Goal: Task Accomplishment & Management: Use online tool/utility

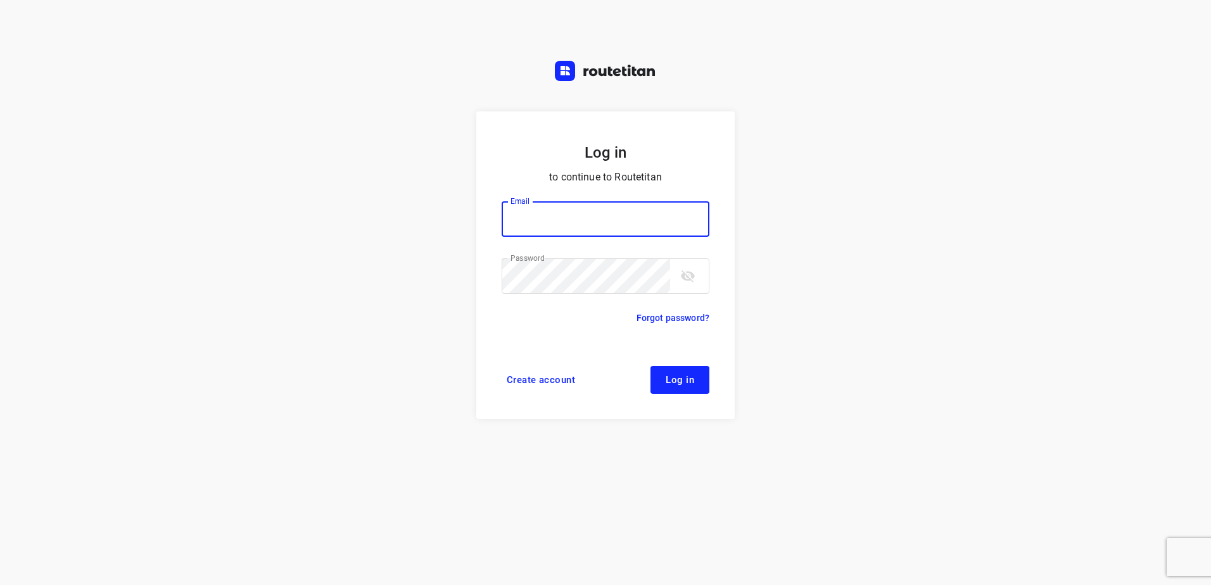
type input "horeca@kaddour.nl"
click at [690, 386] on button "Log in" at bounding box center [679, 380] width 59 height 28
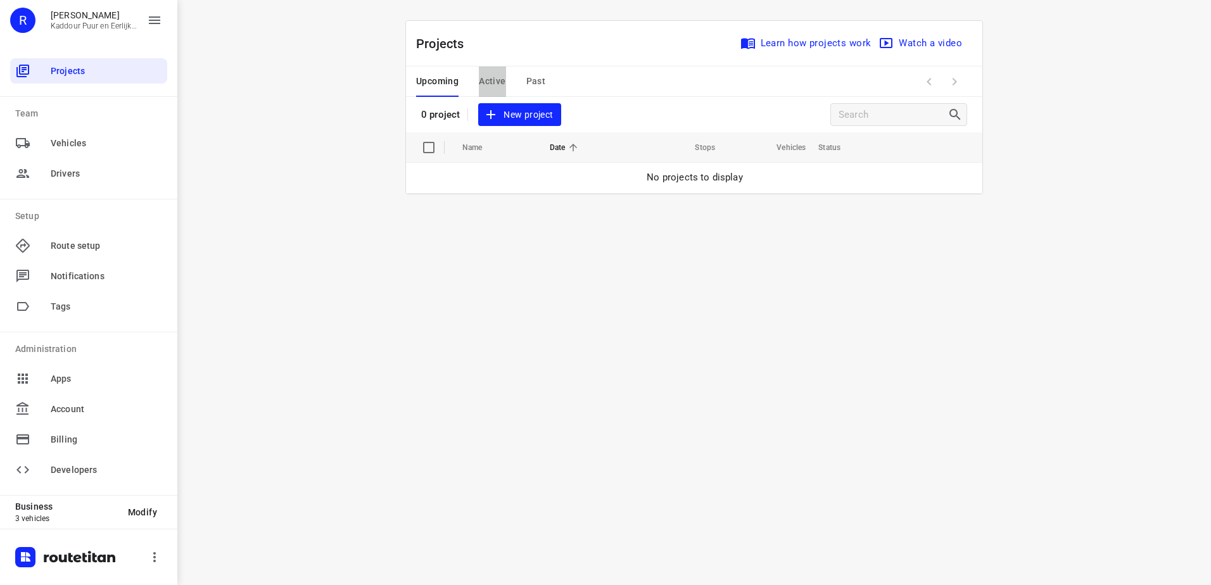
click at [495, 83] on span "Active" at bounding box center [492, 81] width 27 height 16
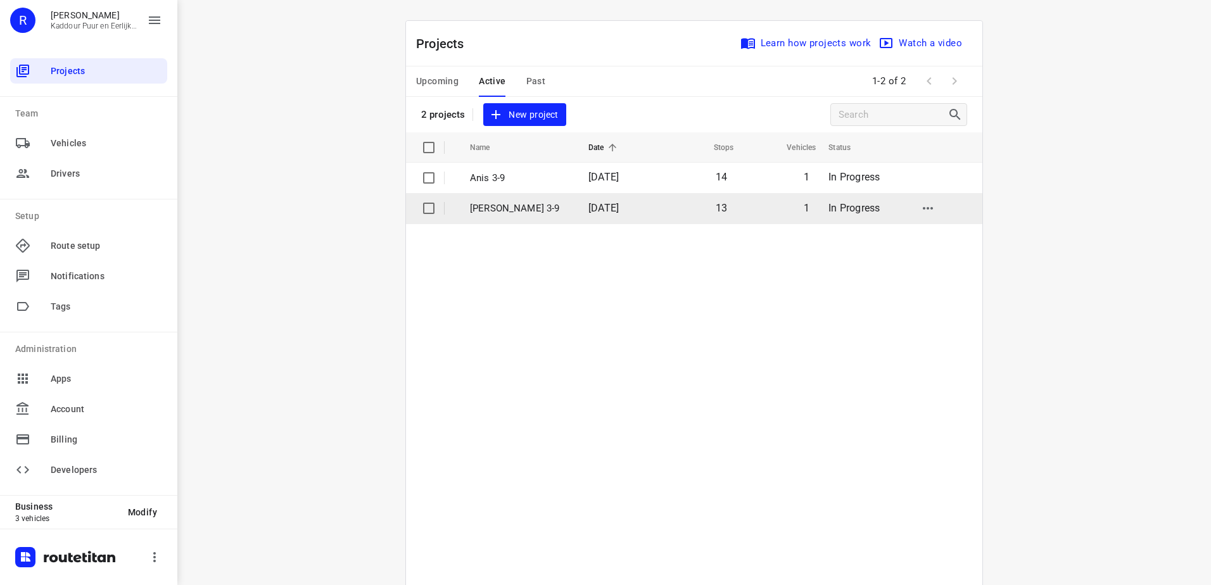
click at [528, 222] on td "[PERSON_NAME] 3-9" at bounding box center [517, 208] width 121 height 30
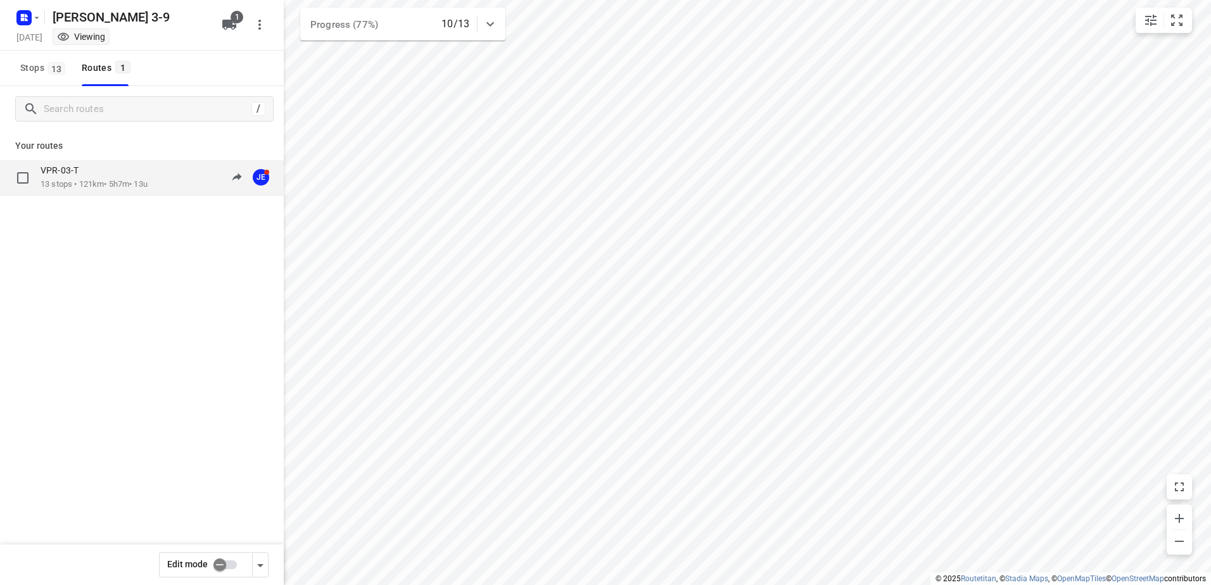
click at [91, 169] on div "VPR-03-T" at bounding box center [94, 172] width 107 height 14
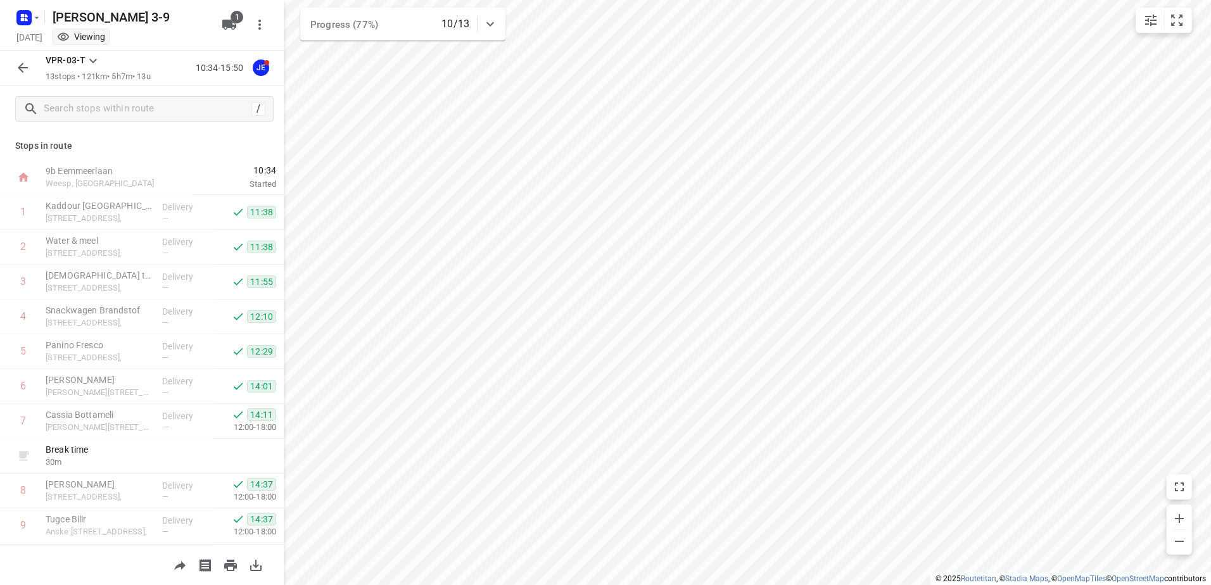
click at [30, 71] on button "button" at bounding box center [22, 67] width 25 height 25
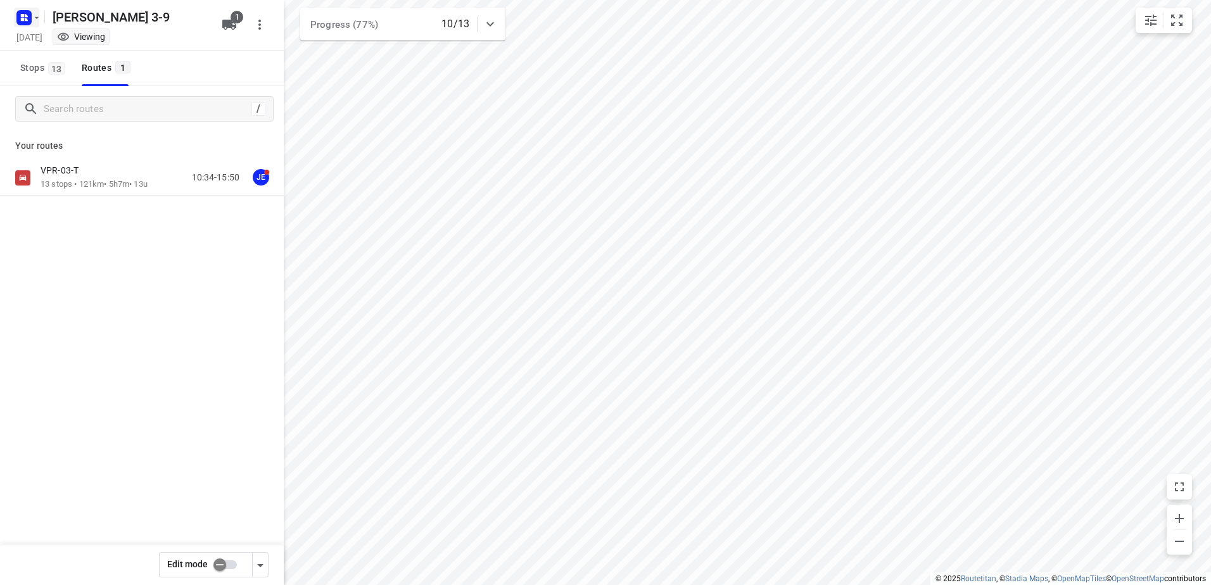
click at [19, 9] on icon "button" at bounding box center [24, 18] width 20 height 20
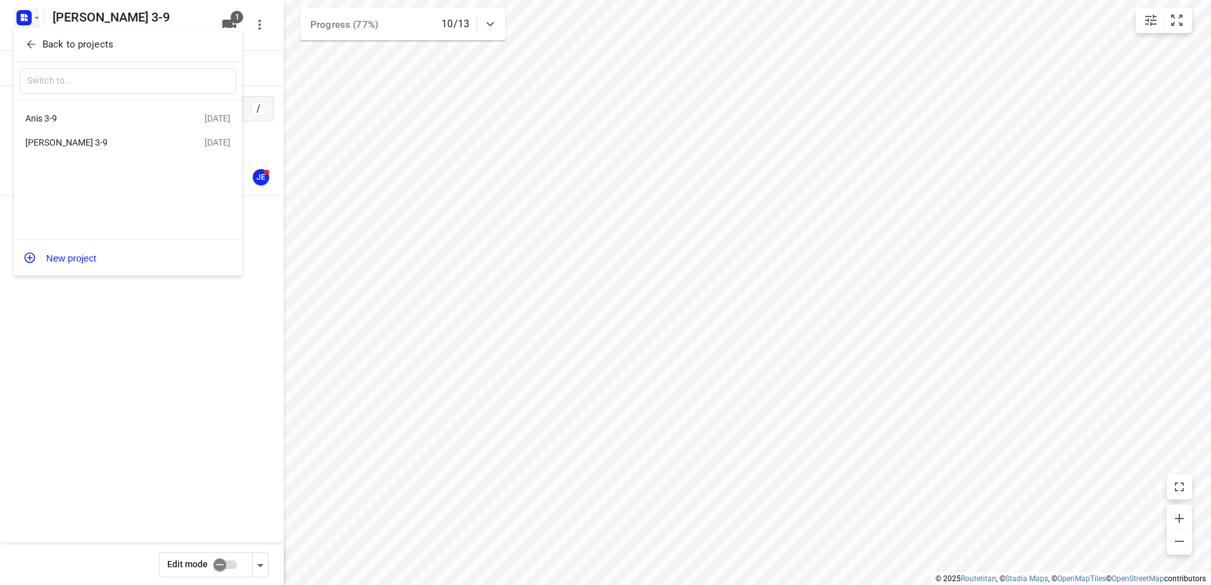
click at [83, 115] on div "Anis 3-9" at bounding box center [98, 118] width 146 height 10
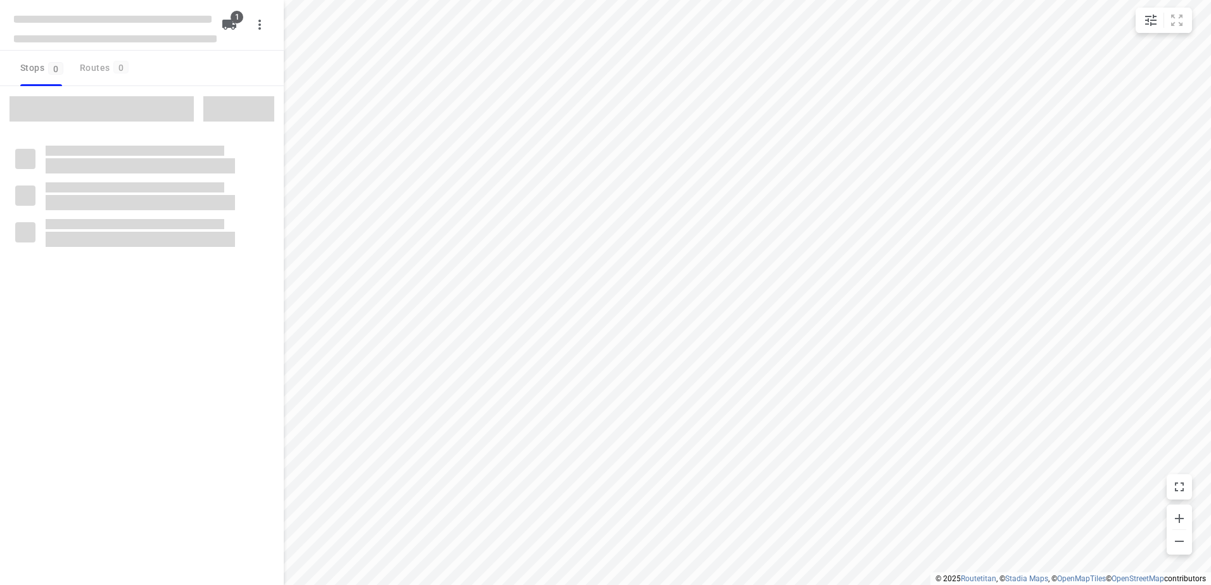
type input "distance"
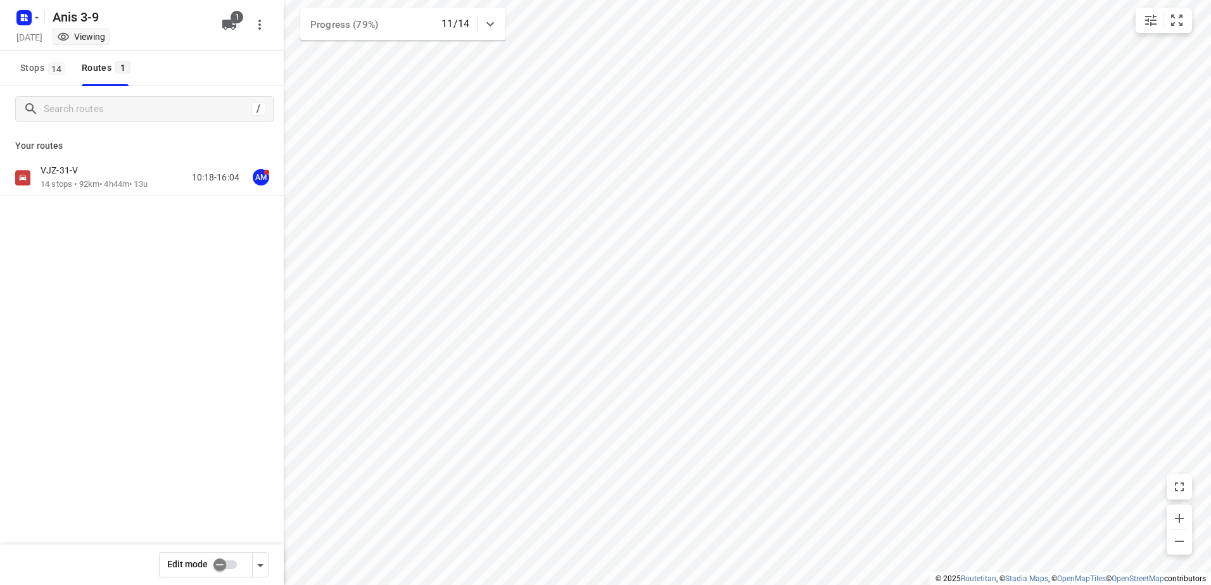
click at [222, 568] on input "checkbox" at bounding box center [220, 565] width 72 height 24
checkbox input "true"
click at [78, 175] on p "VJZ-31-V" at bounding box center [63, 170] width 45 height 11
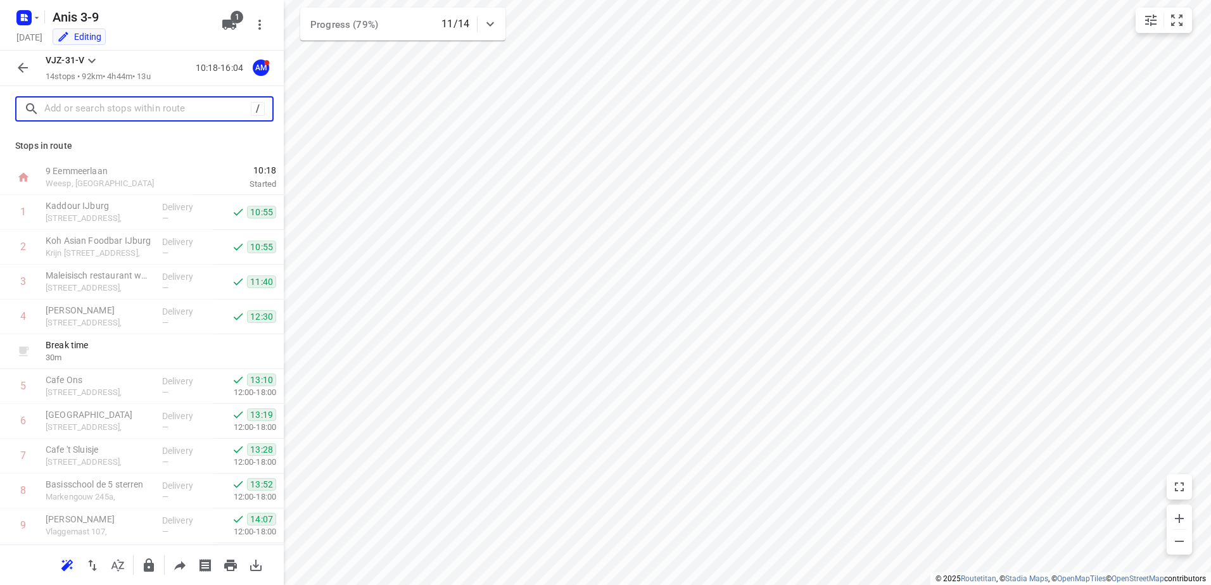
click at [101, 106] on input "text" at bounding box center [147, 109] width 206 height 20
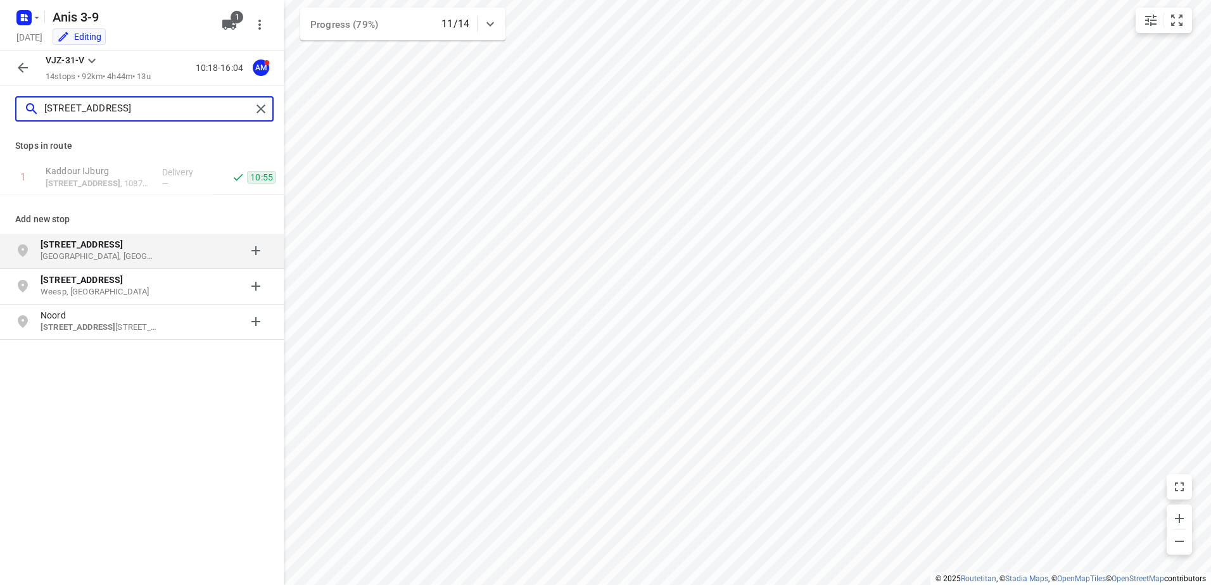
type input "[STREET_ADDRESS]"
click at [91, 247] on b "[STREET_ADDRESS]" at bounding box center [82, 244] width 82 height 10
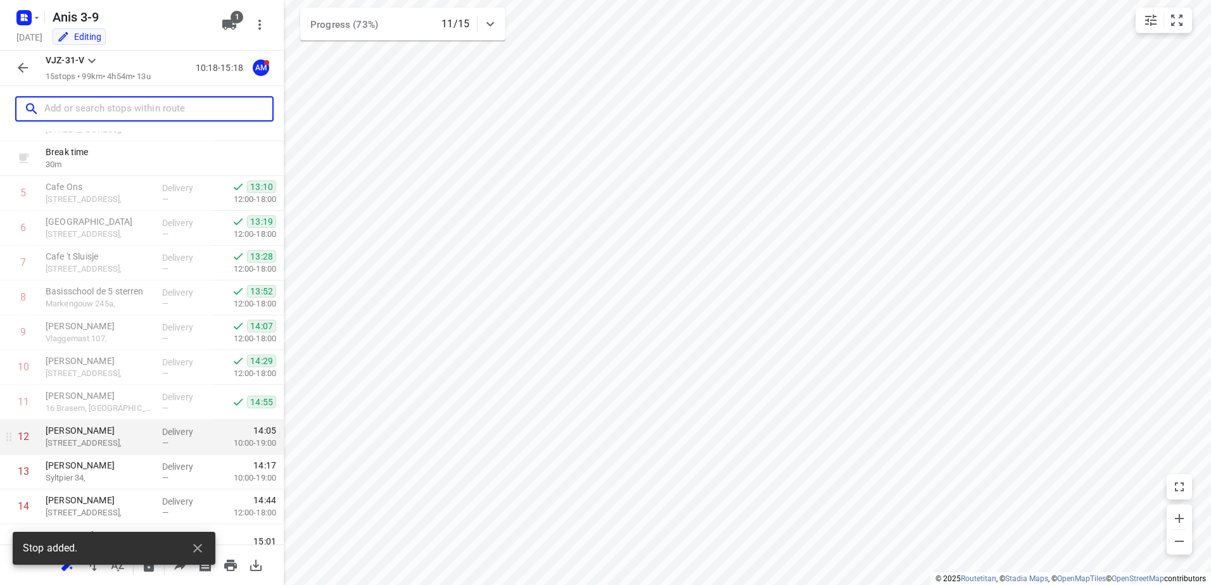
scroll to position [243, 0]
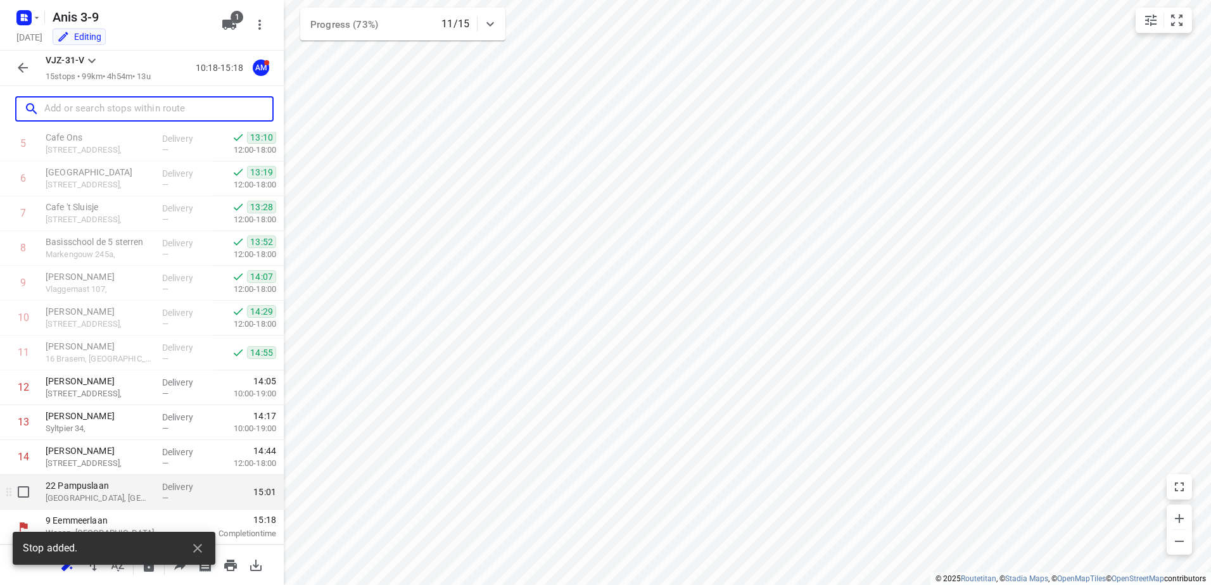
click at [168, 486] on p "Delivery" at bounding box center [185, 487] width 47 height 13
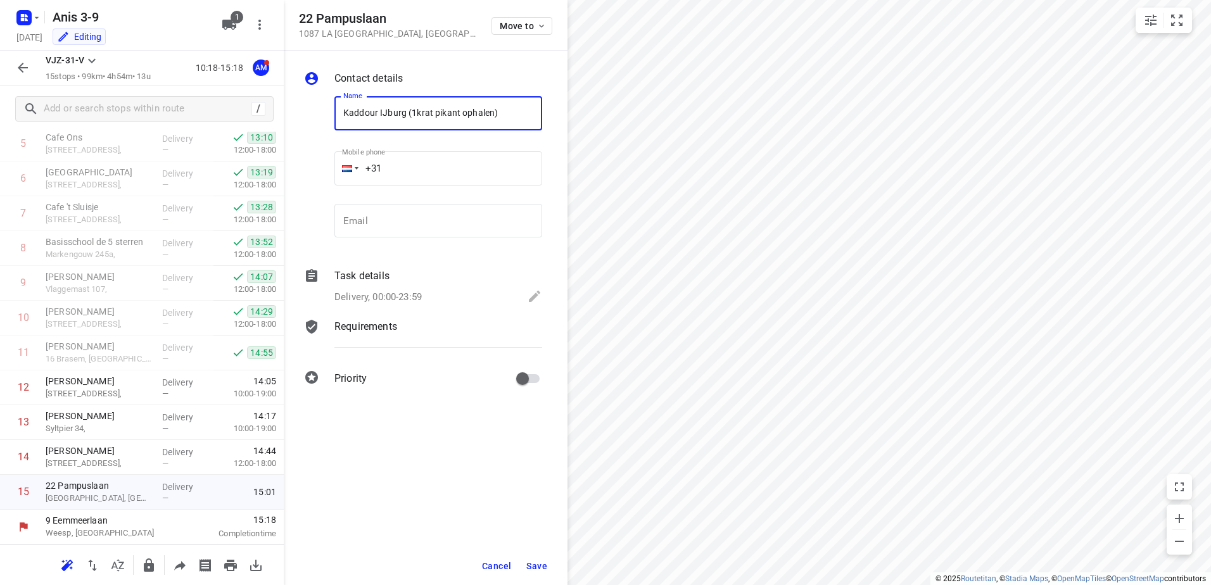
type input "Kaddour IJburg (1krat pikant ophalen)"
click at [389, 292] on p "Delivery, 00:00-23:59" at bounding box center [377, 297] width 87 height 15
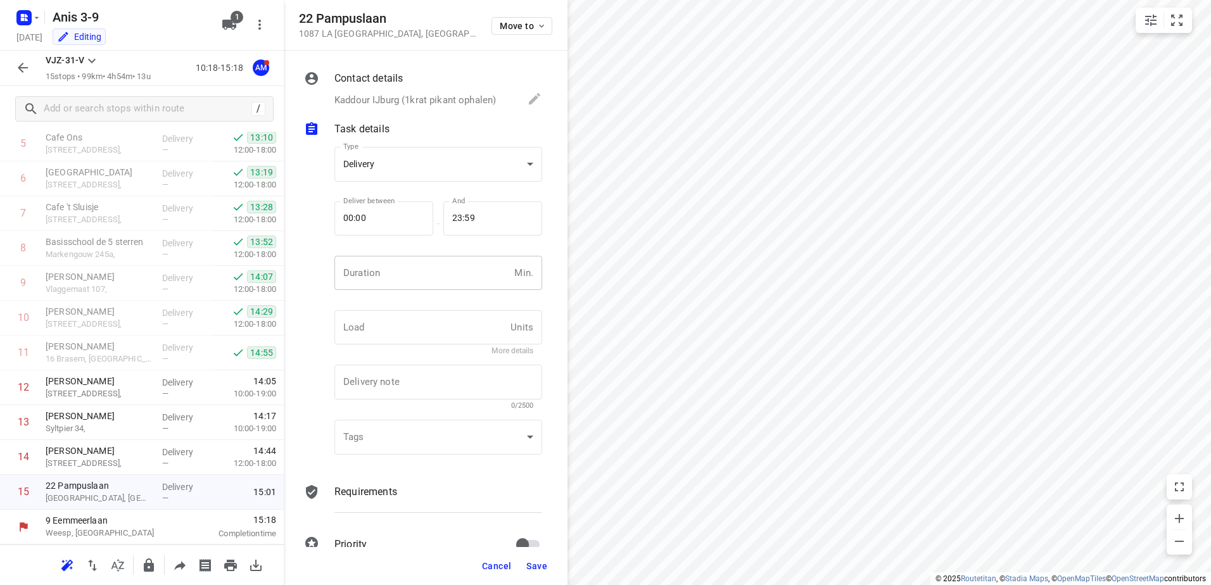
click at [389, 284] on input "number" at bounding box center [421, 273] width 175 height 34
type input "10"
click at [536, 564] on span "Save" at bounding box center [536, 566] width 21 height 10
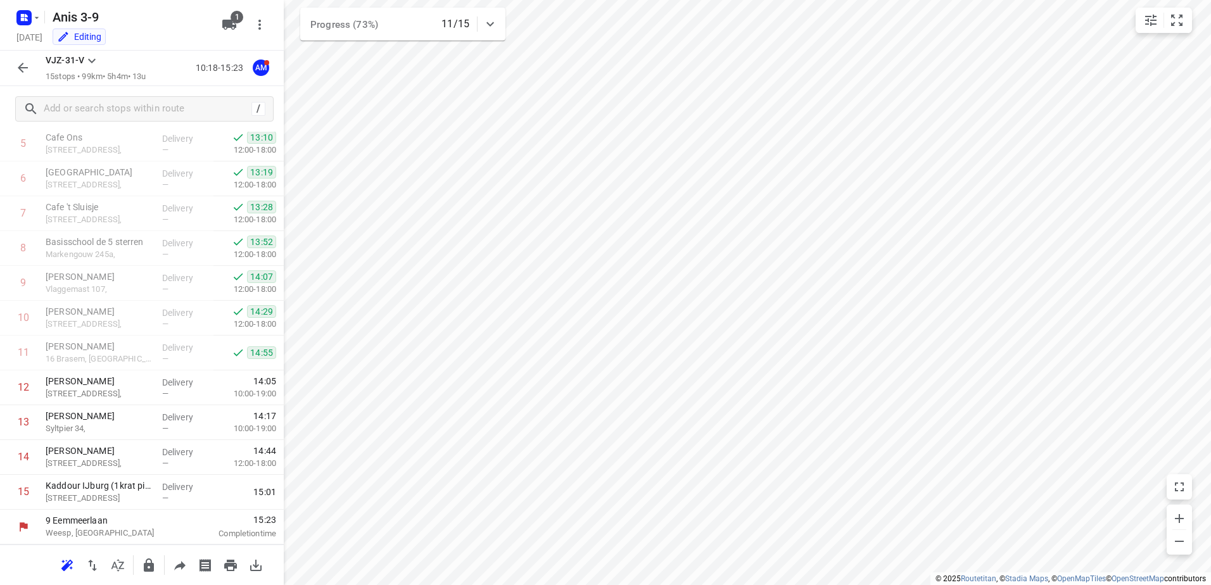
click at [11, 66] on button "button" at bounding box center [22, 67] width 25 height 25
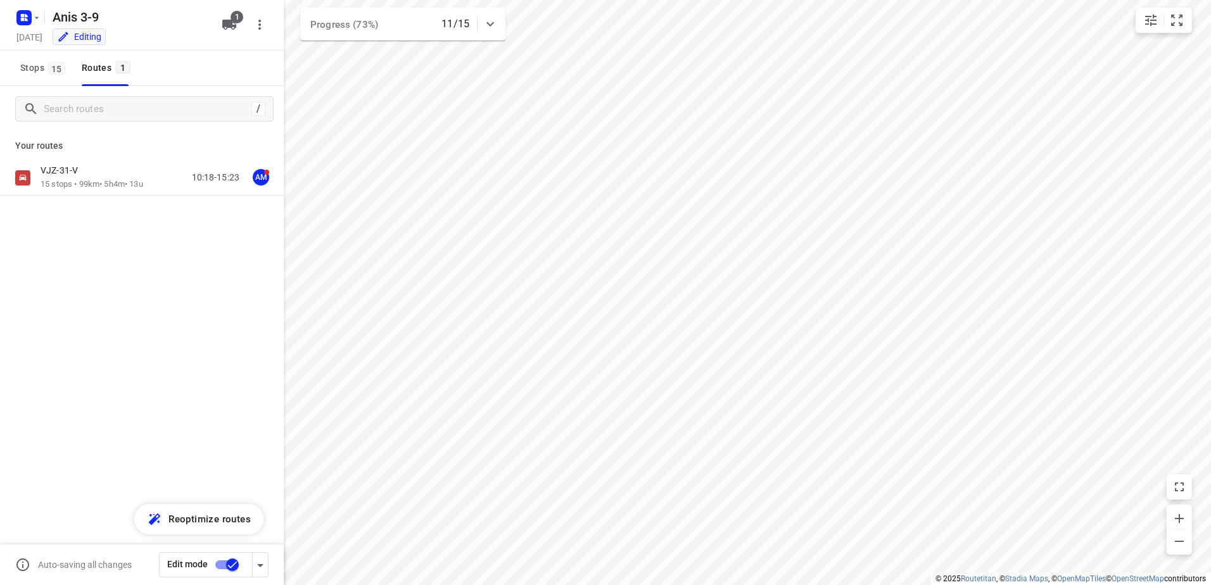
click at [231, 577] on div "Edit mode" at bounding box center [206, 564] width 94 height 25
click at [231, 560] on input "checkbox" at bounding box center [232, 565] width 72 height 24
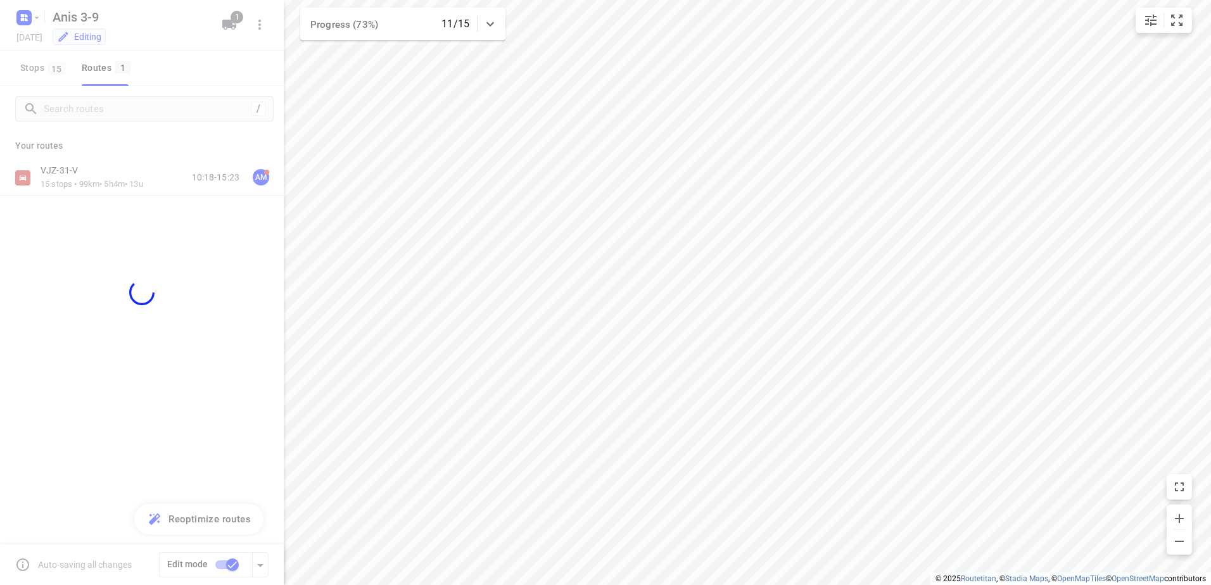
checkbox input "false"
